Goal: Information Seeking & Learning: Check status

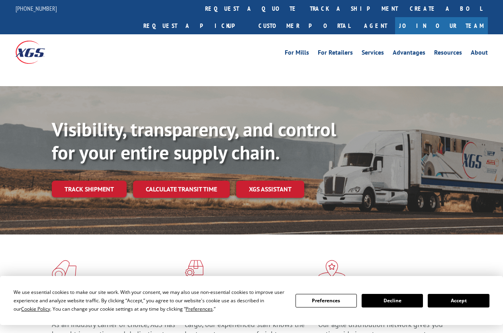
click at [304, 11] on link "track a shipment" at bounding box center [354, 8] width 100 height 17
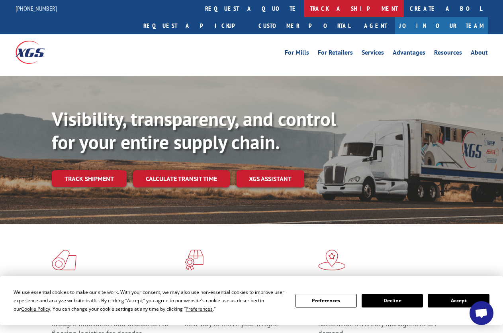
click at [304, 7] on link "track a shipment" at bounding box center [354, 8] width 100 height 17
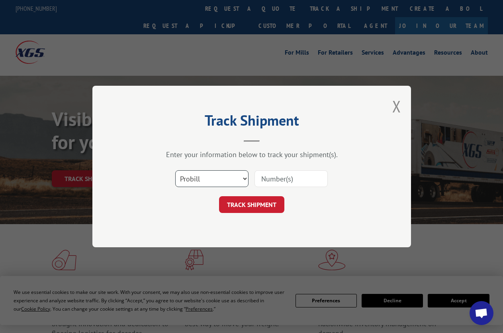
click at [175, 170] on select "Select category... Probill BOL PO" at bounding box center [211, 178] width 73 height 17
select select "bol"
click option "BOL" at bounding box center [0, 0] width 0 height 0
click at [306, 179] on input at bounding box center [291, 178] width 73 height 17
click at [273, 178] on input "659540" at bounding box center [291, 178] width 73 height 17
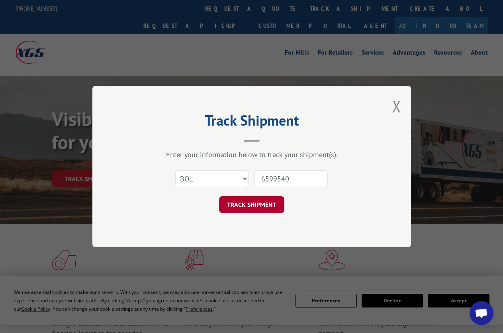
type input "6599540"
click at [256, 207] on button "TRACK SHIPMENT" at bounding box center [251, 204] width 65 height 17
